Goal: Task Accomplishment & Management: Manage account settings

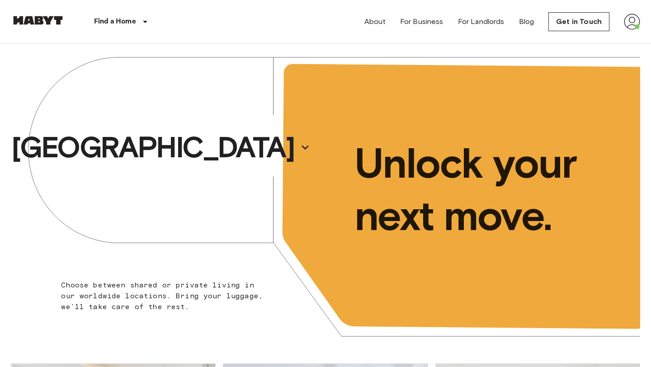
click at [631, 20] on img at bounding box center [632, 22] width 16 height 16
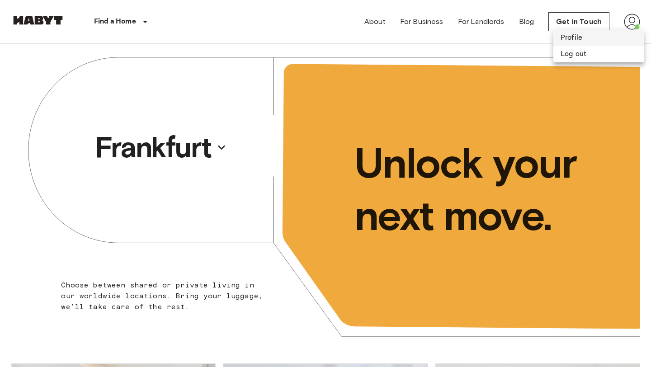
click at [611, 37] on li "Profile" at bounding box center [598, 38] width 90 height 16
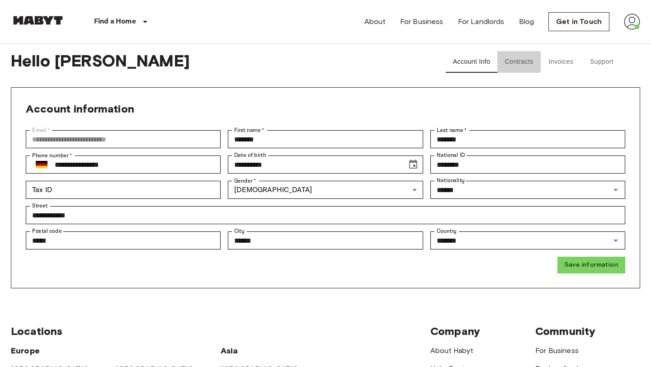
click at [516, 64] on button "Contracts" at bounding box center [518, 62] width 43 height 22
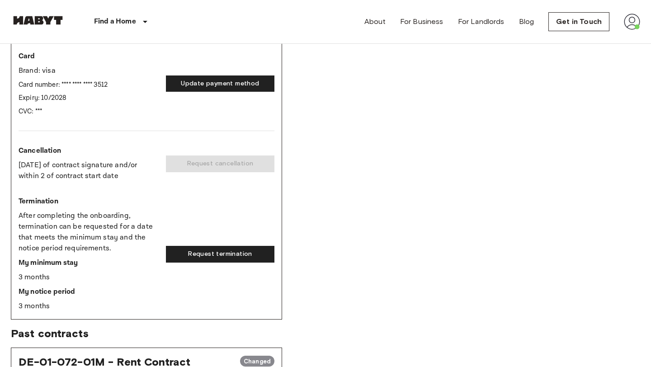
scroll to position [249, 0]
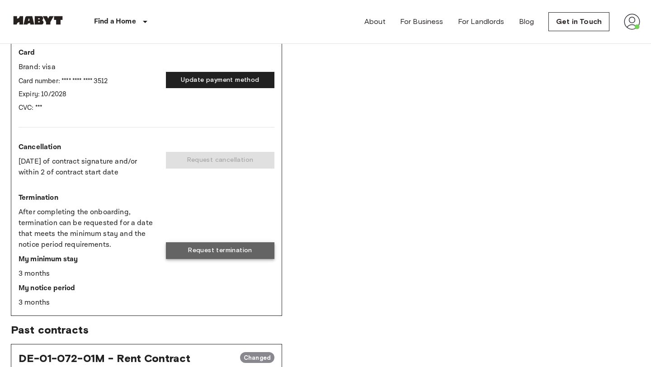
click at [227, 256] on button "Request termination" at bounding box center [220, 250] width 108 height 17
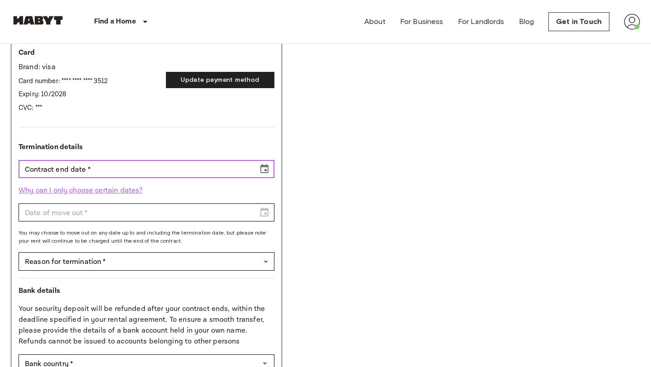
click at [264, 170] on icon "Choose date" at bounding box center [264, 169] width 11 height 11
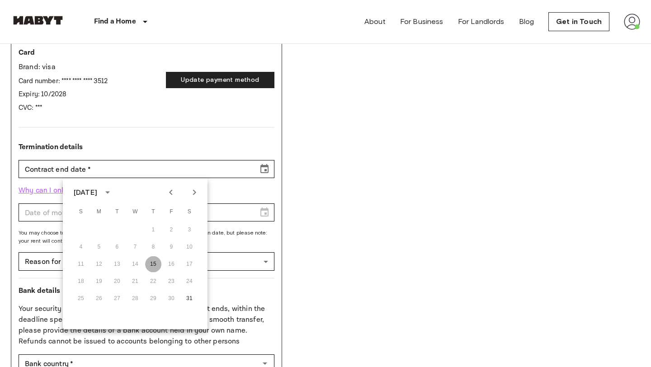
click at [154, 264] on button "15" at bounding box center [153, 264] width 16 height 16
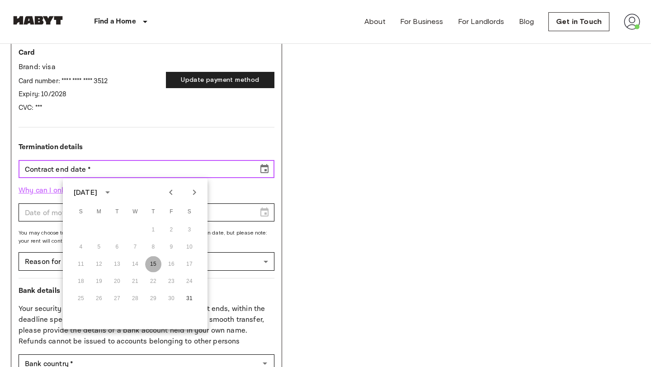
type input "**********"
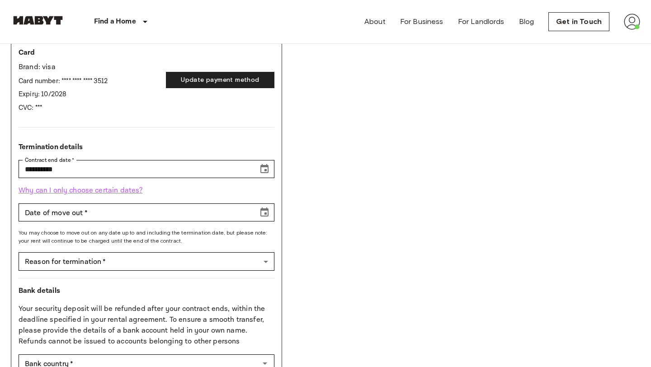
click at [105, 193] on p "Why can I only choose certain dates?" at bounding box center [147, 190] width 256 height 11
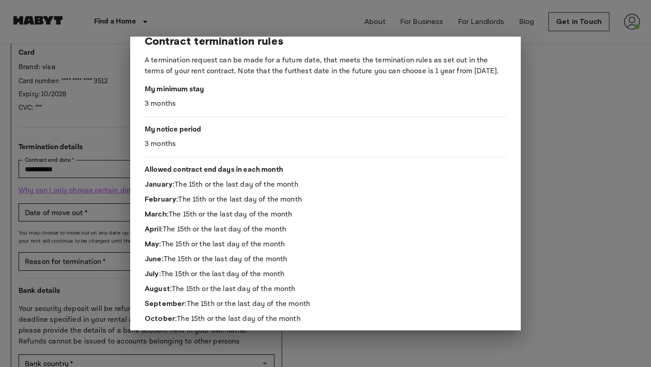
scroll to position [0, 0]
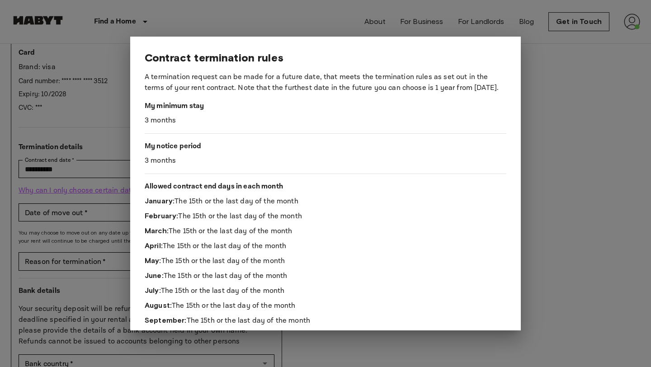
click at [113, 107] on div at bounding box center [325, 183] width 651 height 367
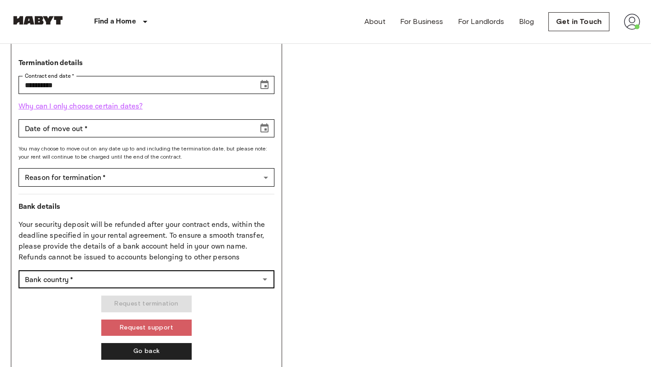
scroll to position [338, 0]
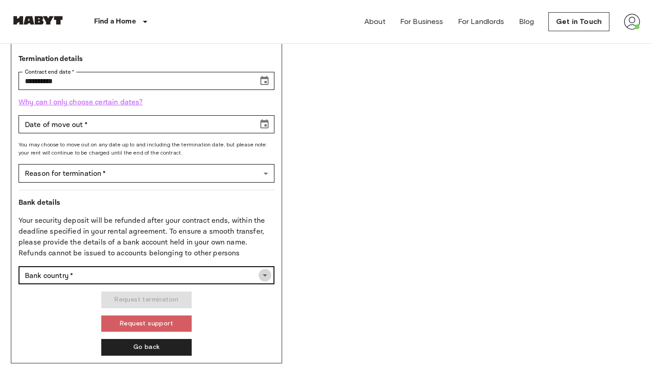
click at [263, 277] on icon "Open" at bounding box center [264, 275] width 11 height 11
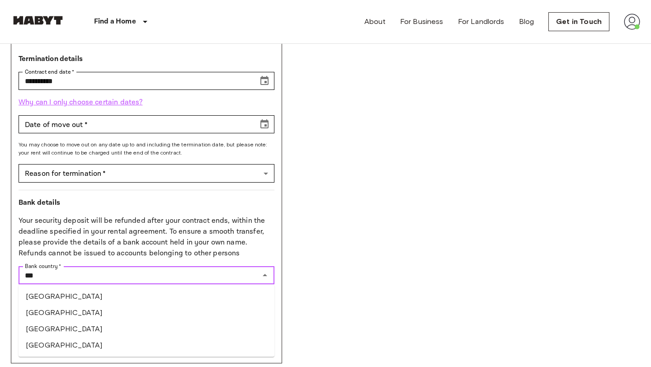
click at [72, 311] on li "[GEOGRAPHIC_DATA]" at bounding box center [147, 313] width 256 height 16
type input "*******"
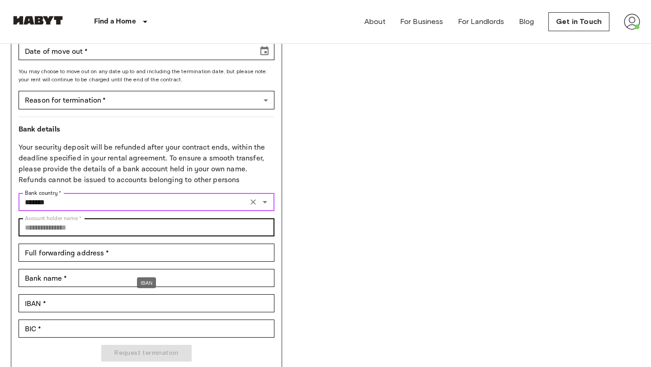
scroll to position [412, 0]
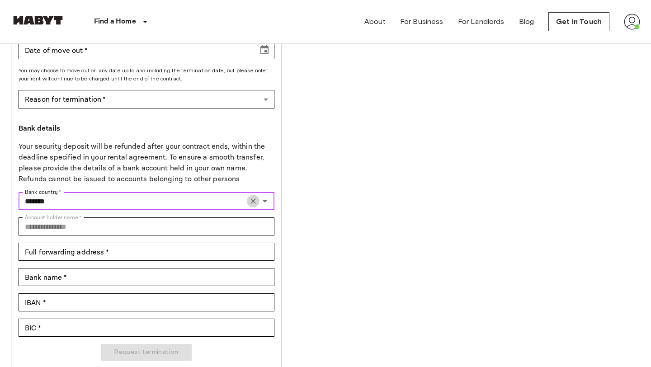
click at [252, 202] on icon "Clear" at bounding box center [252, 200] width 5 height 5
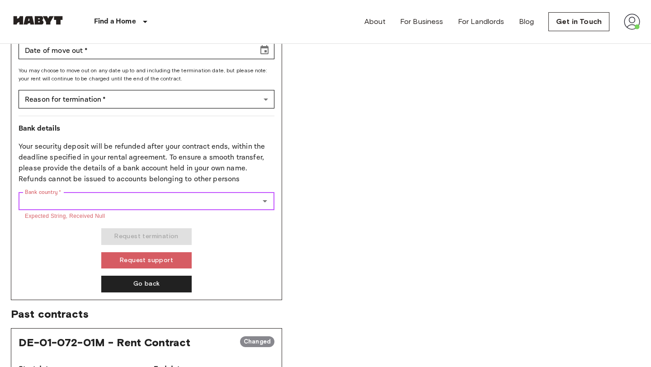
click at [263, 201] on icon "Open" at bounding box center [264, 201] width 11 height 11
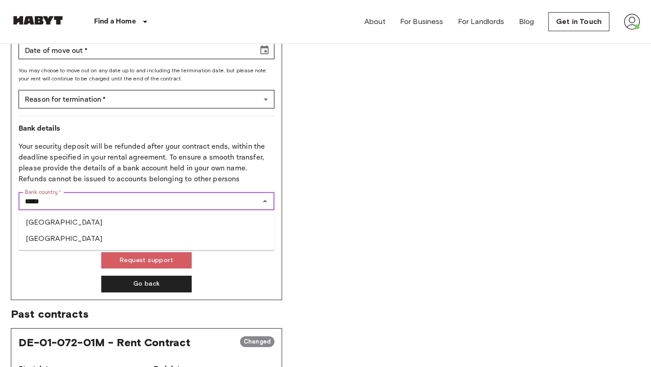
click at [70, 236] on li "[GEOGRAPHIC_DATA]" at bounding box center [147, 238] width 256 height 16
type input "*****"
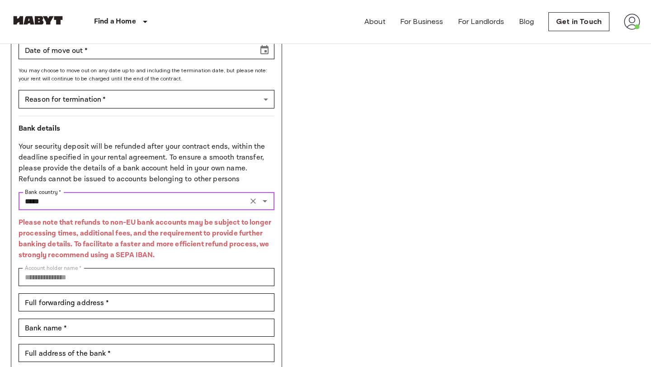
click at [254, 203] on icon "Clear" at bounding box center [253, 201] width 9 height 9
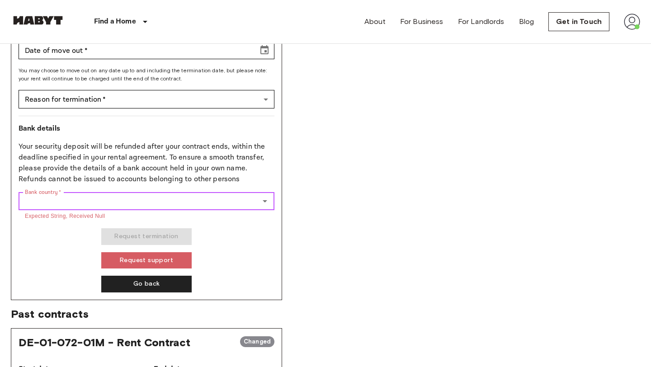
click at [268, 200] on icon "Open" at bounding box center [264, 201] width 11 height 11
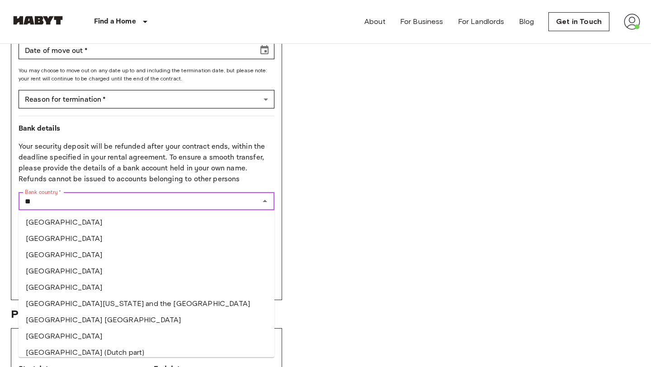
type input "*"
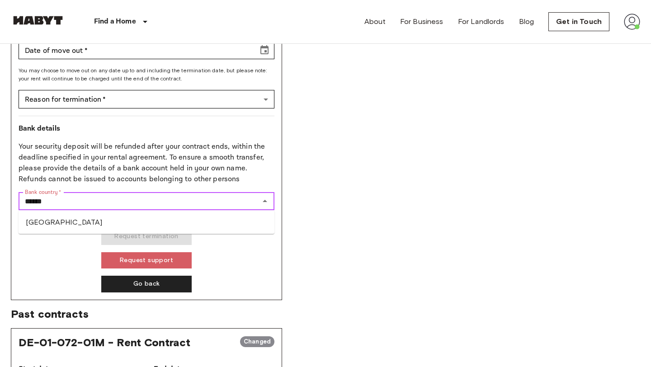
click at [175, 221] on li "[GEOGRAPHIC_DATA]" at bounding box center [147, 222] width 256 height 16
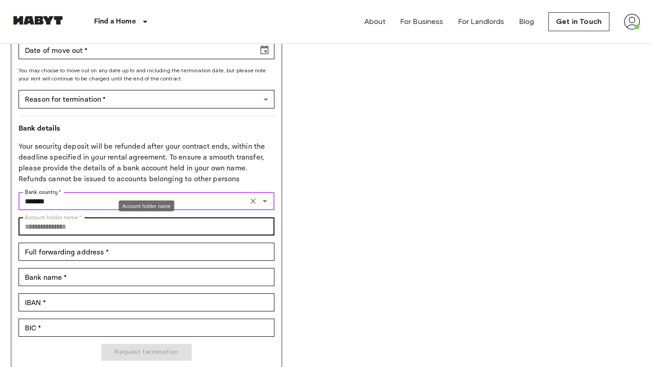
type input "*******"
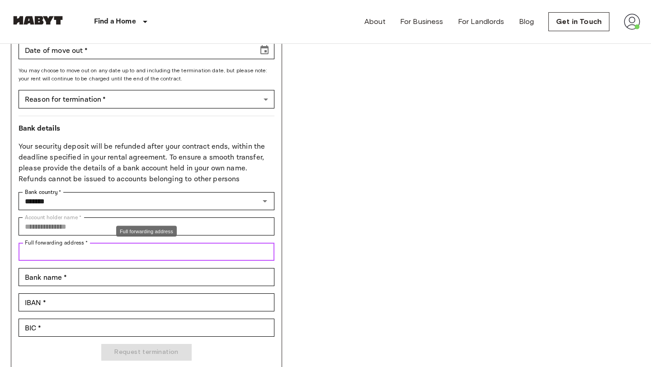
click at [94, 245] on input "Full forwarding address   *" at bounding box center [147, 252] width 256 height 18
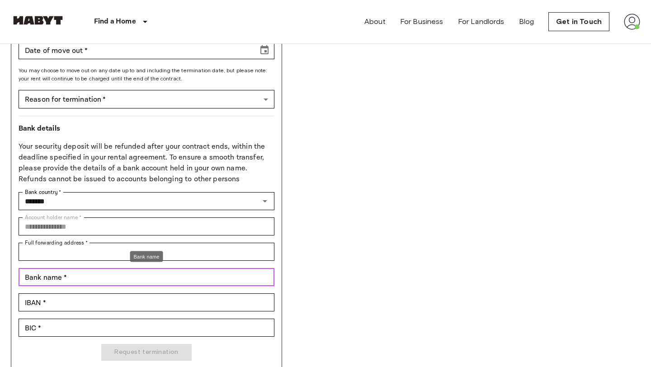
click at [40, 278] on input "Bank name   *" at bounding box center [147, 277] width 256 height 18
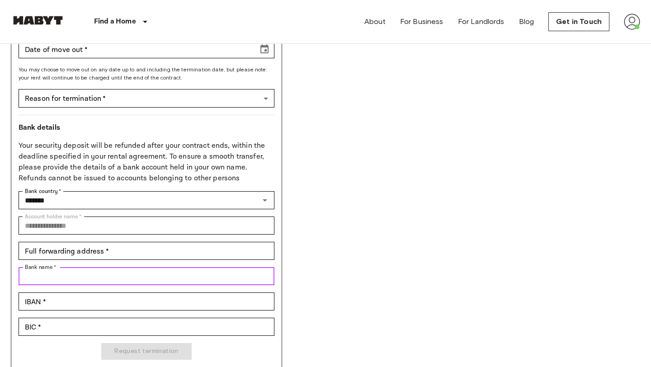
scroll to position [407, 0]
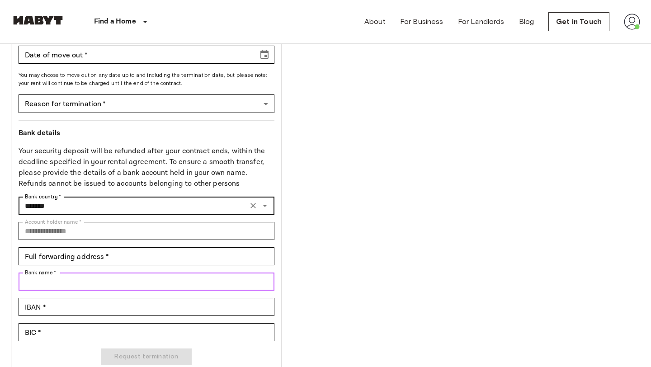
click at [253, 207] on icon "Clear" at bounding box center [253, 205] width 9 height 9
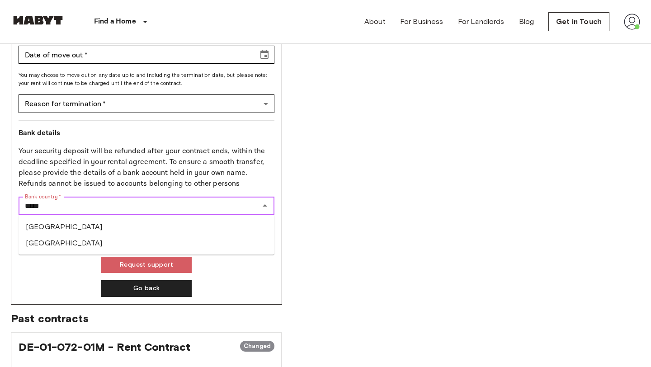
click at [121, 239] on li "[GEOGRAPHIC_DATA]" at bounding box center [147, 243] width 256 height 16
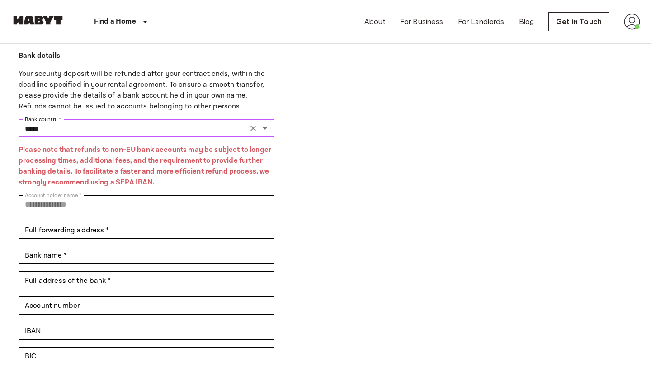
scroll to position [485, 0]
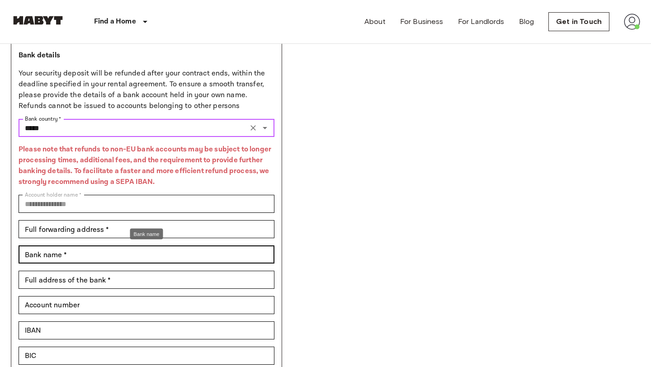
type input "*****"
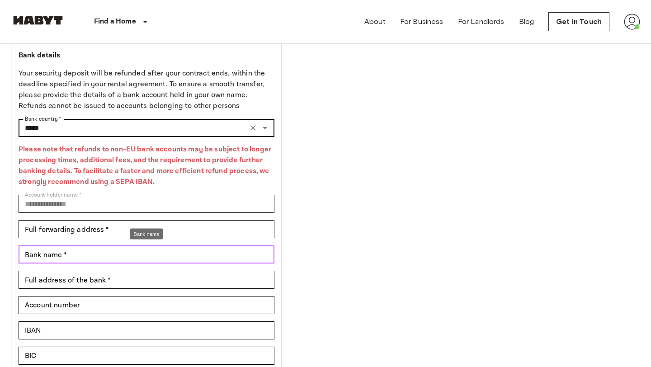
click at [127, 255] on input "Bank name   *" at bounding box center [147, 254] width 256 height 18
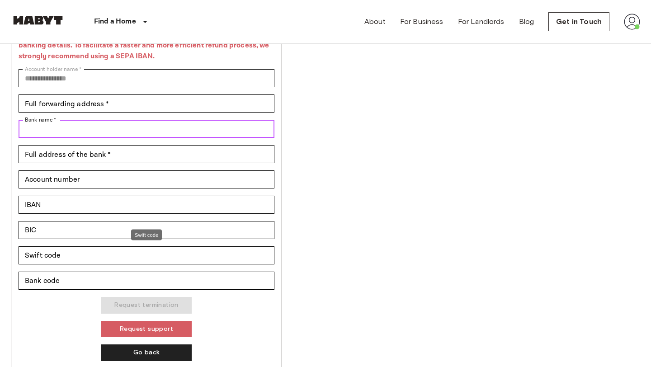
scroll to position [618, 0]
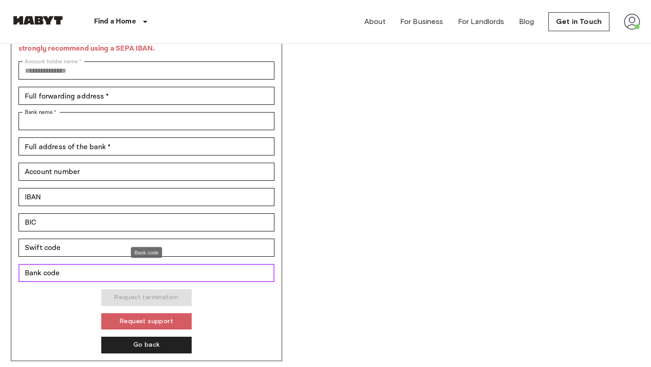
click at [90, 276] on input "Bank code" at bounding box center [147, 273] width 256 height 18
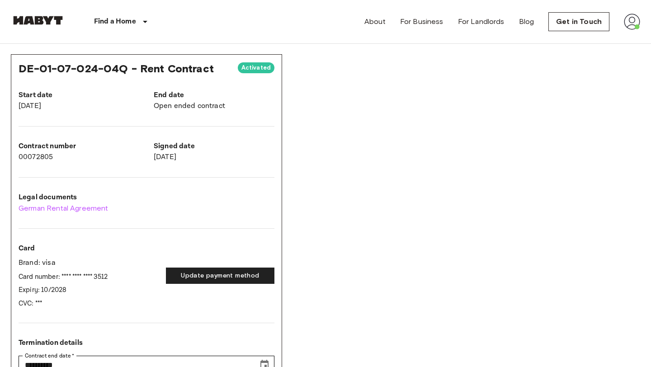
scroll to position [52, 0]
